Goal: Book appointment/travel/reservation

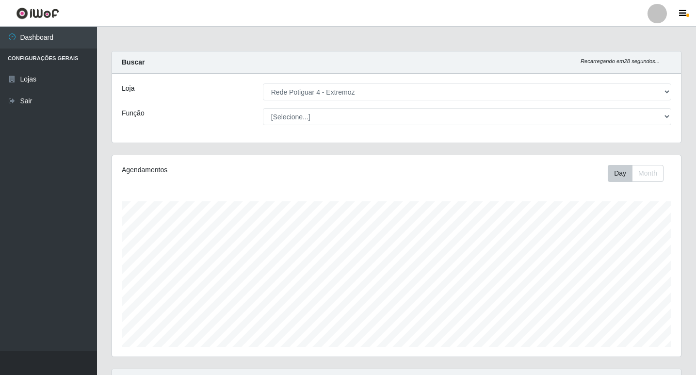
select select "78"
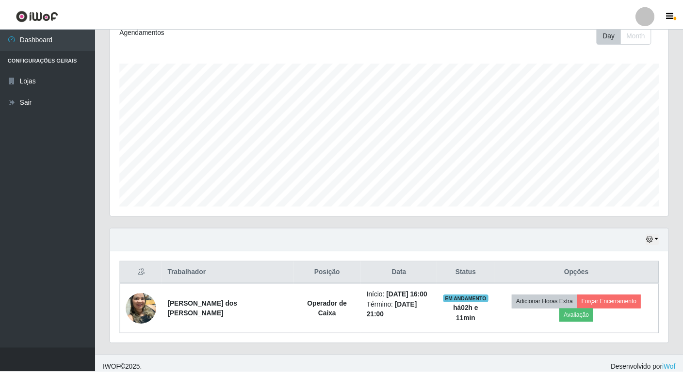
scroll to position [201, 569]
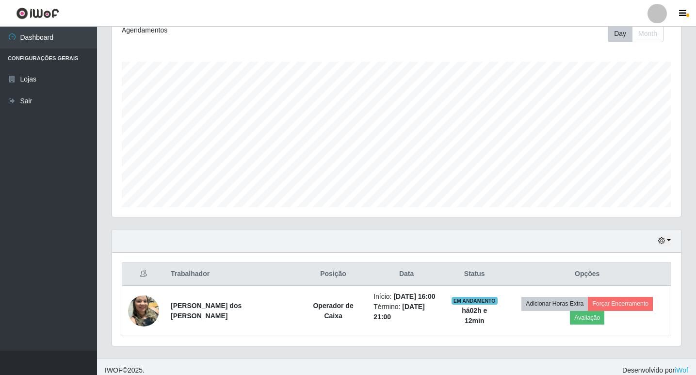
click at [290, 216] on div "Agendamentos Day Month 04/07 Agendamentos 10.5" at bounding box center [396, 116] width 569 height 201
click at [687, 41] on div "Agendamentos Day Month 04/07 Agendamentos 10.5" at bounding box center [396, 122] width 584 height 214
click at [666, 239] on button "button" at bounding box center [664, 240] width 14 height 11
click at [635, 207] on button "1 Semana" at bounding box center [632, 204] width 77 height 20
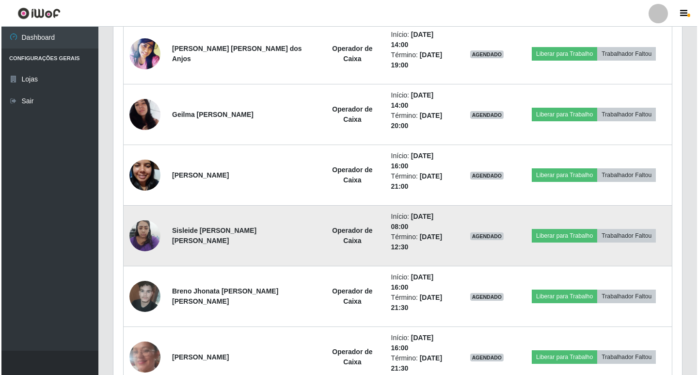
scroll to position [721, 0]
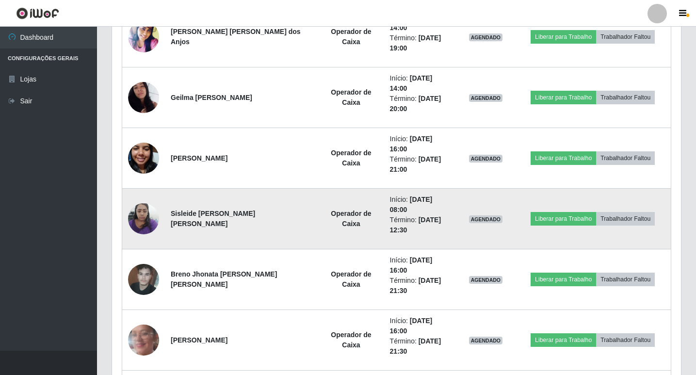
click at [152, 198] on img at bounding box center [143, 218] width 31 height 41
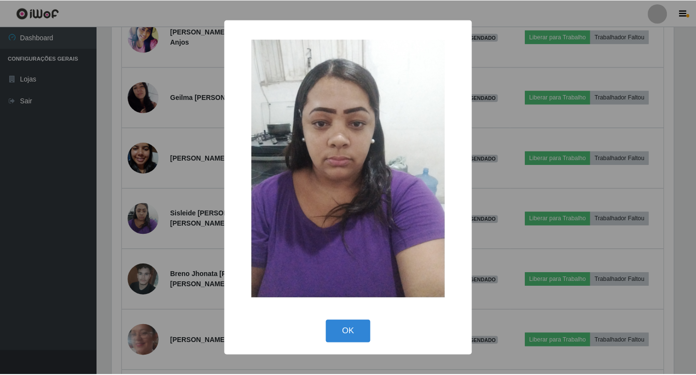
scroll to position [201, 564]
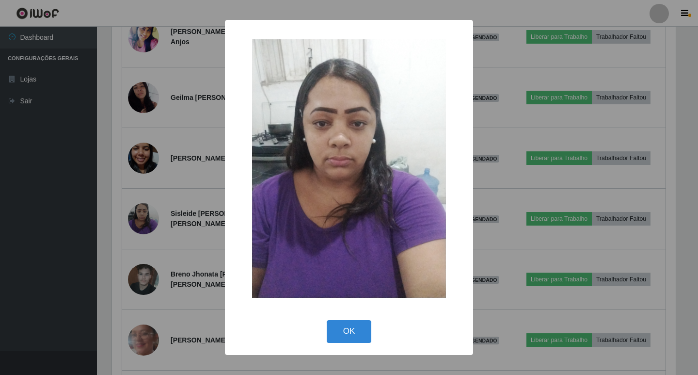
click at [114, 130] on div "× OK Cancel" at bounding box center [349, 187] width 698 height 375
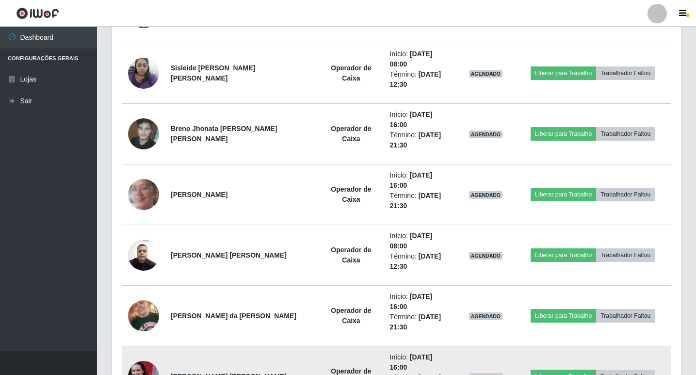
scroll to position [903, 0]
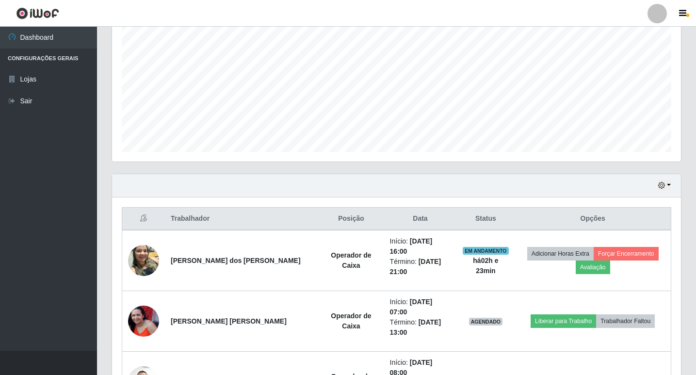
scroll to position [176, 0]
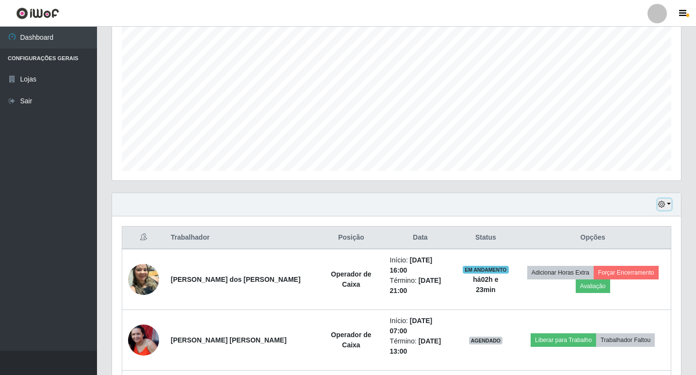
click at [665, 205] on button "button" at bounding box center [664, 204] width 14 height 11
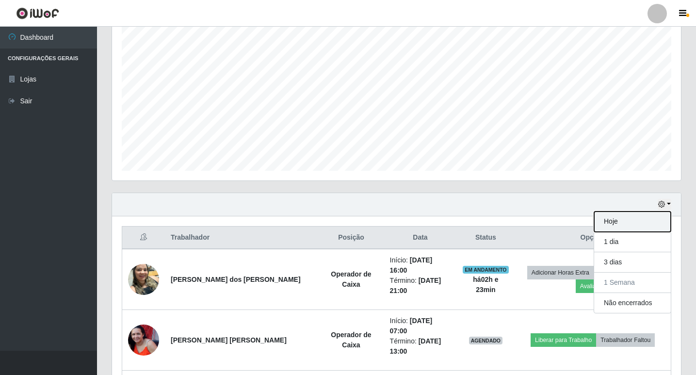
click at [638, 225] on button "Hoje" at bounding box center [632, 221] width 77 height 20
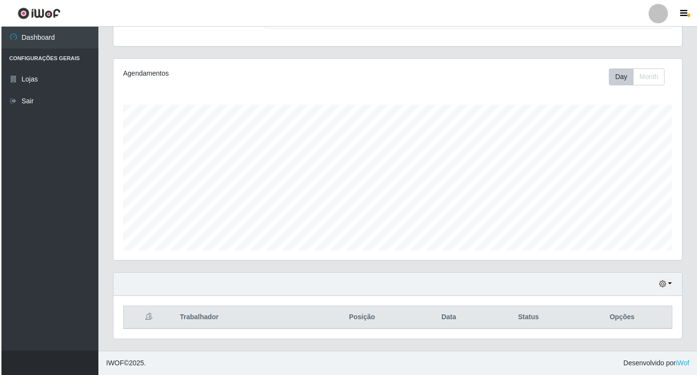
scroll to position [140, 0]
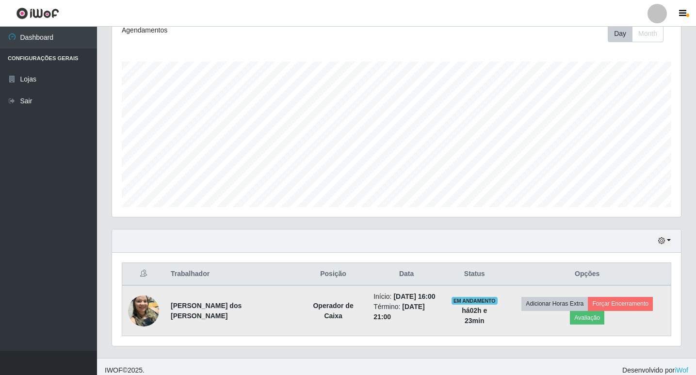
click at [146, 296] on img at bounding box center [143, 310] width 31 height 41
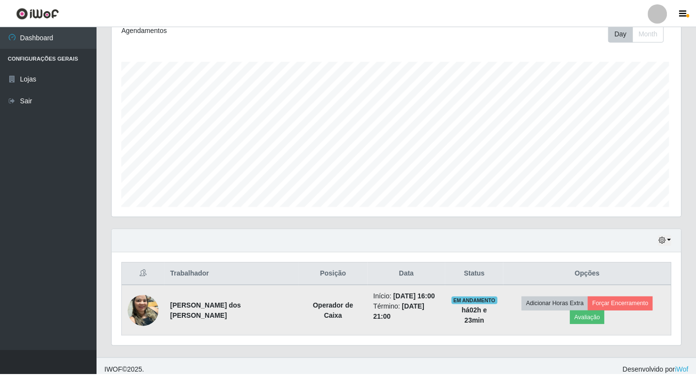
scroll to position [201, 564]
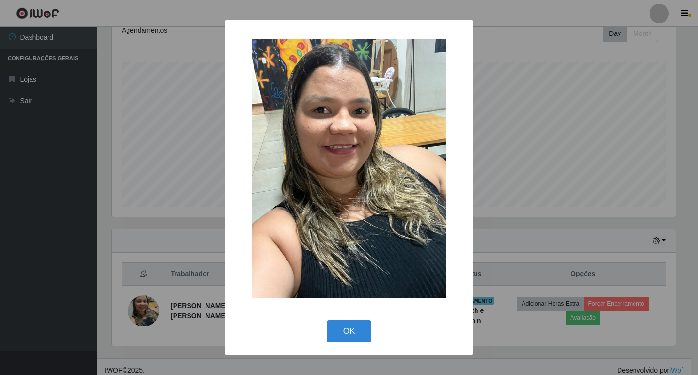
click at [113, 273] on div "× OK Cancel" at bounding box center [349, 187] width 698 height 375
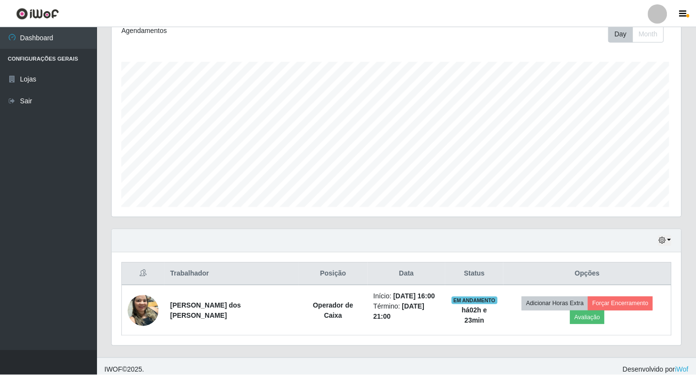
scroll to position [201, 569]
